Goal: Information Seeking & Learning: Learn about a topic

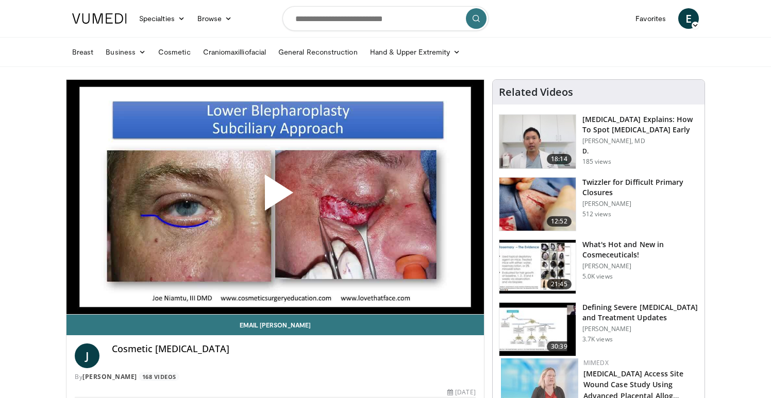
click at [275, 197] on span "Video Player" at bounding box center [275, 197] width 0 height 0
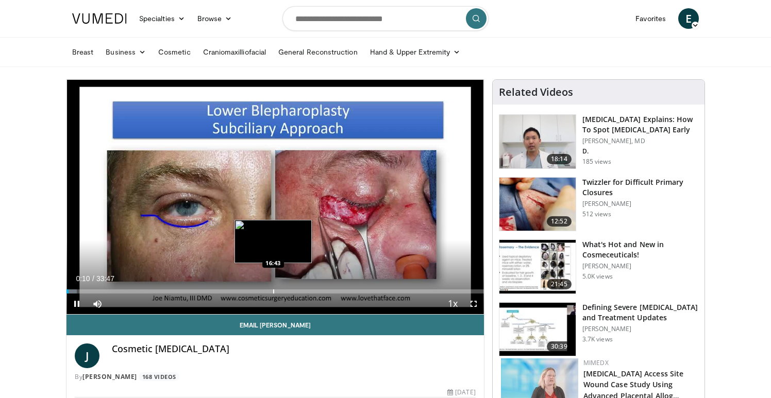
click at [273, 294] on div "10 seconds Tap to unmute" at bounding box center [275, 197] width 418 height 235
click at [270, 291] on div "Progress Bar" at bounding box center [270, 292] width 1 height 4
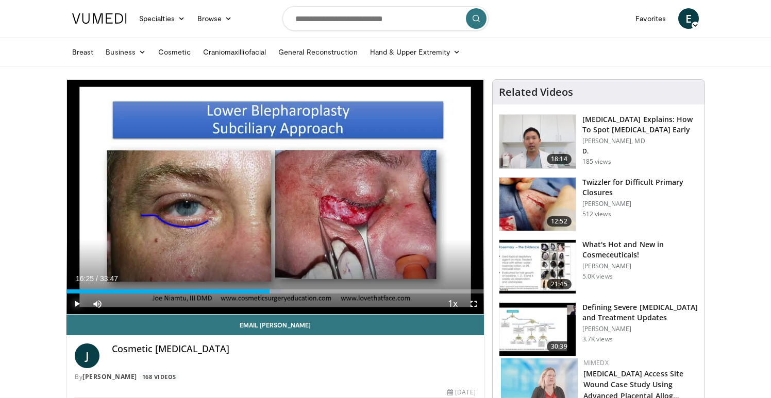
click at [80, 301] on span "Video Player" at bounding box center [76, 304] width 21 height 21
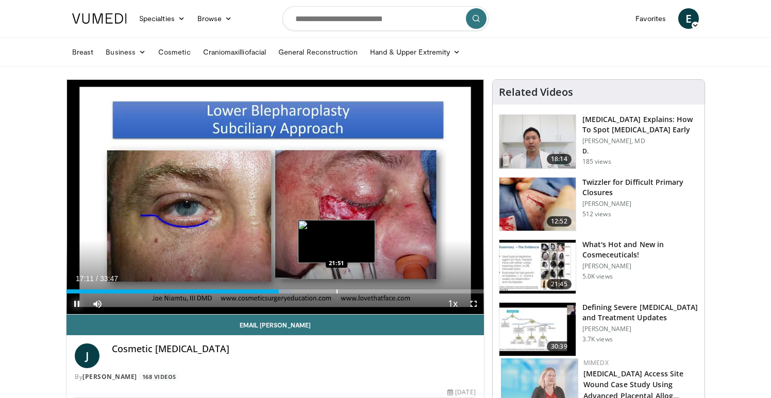
click at [337, 290] on div "Loaded : 53.83% 17:11 21:51" at bounding box center [275, 292] width 418 height 4
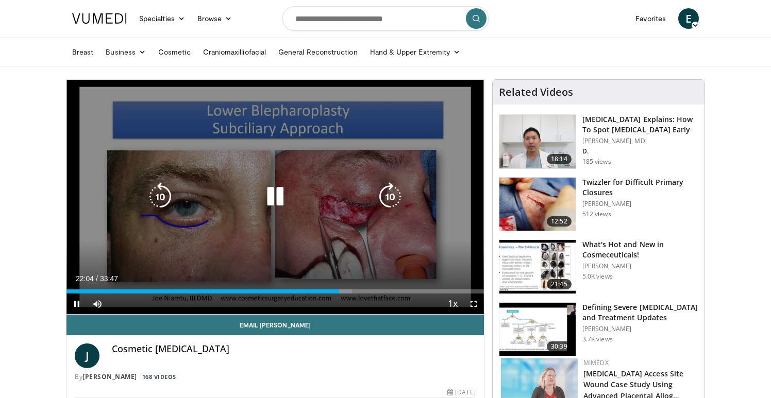
click at [276, 204] on icon "Video Player" at bounding box center [275, 196] width 29 height 29
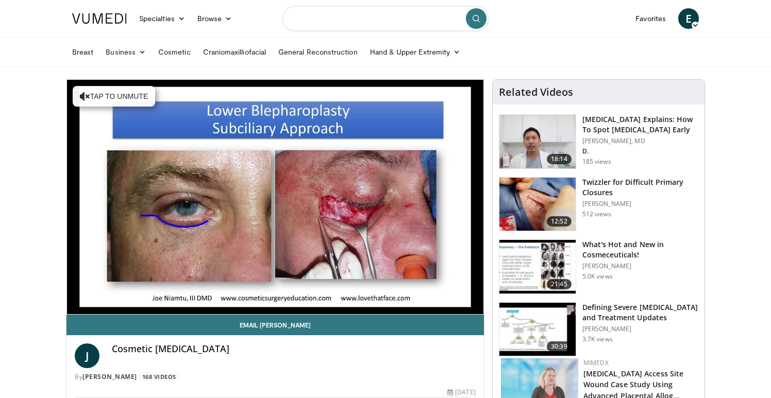
click at [355, 21] on input "Search topics, interventions" at bounding box center [385, 18] width 206 height 25
type input "**********"
